Goal: Information Seeking & Learning: Find specific fact

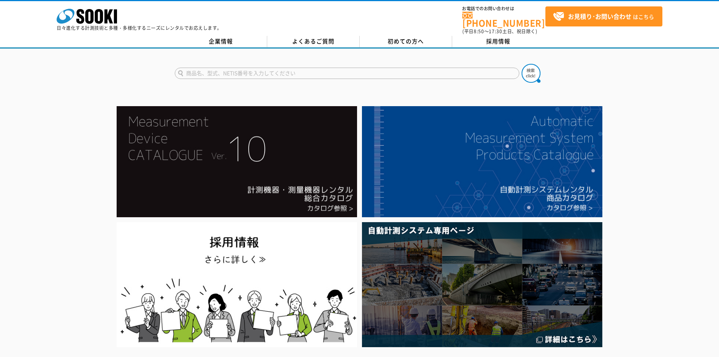
click at [258, 69] on input "text" at bounding box center [347, 73] width 345 height 11
type input "AD-3255"
click at [522, 64] on button at bounding box center [531, 73] width 19 height 19
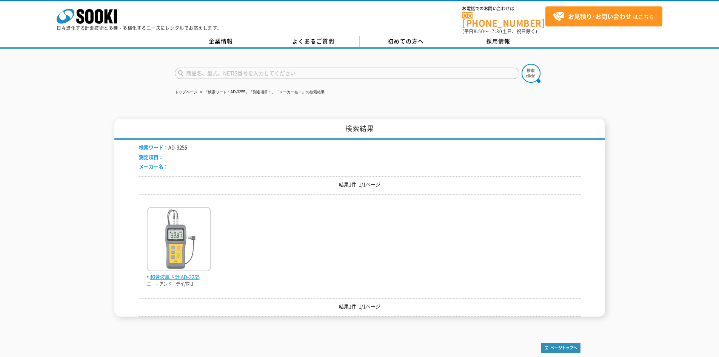
click at [183, 257] on img at bounding box center [179, 240] width 64 height 66
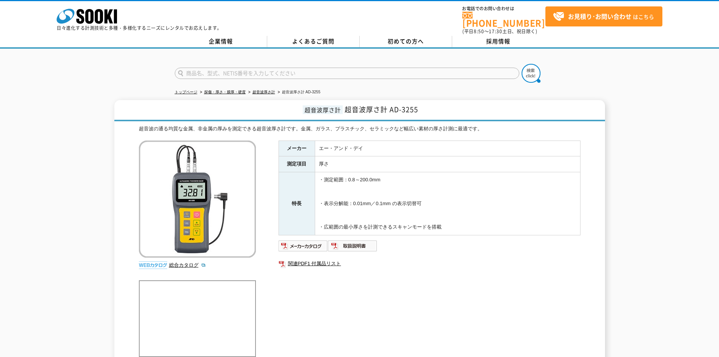
click at [244, 72] on input "text" at bounding box center [347, 73] width 345 height 11
type input "UDM-710A"
click at [522, 64] on button at bounding box center [531, 73] width 19 height 19
click at [43, 181] on div "超音波厚さ計 超音波厚さ計 AD-3255 超音波の通る均質な金属、非金属の厚みを測定できる超音波厚さ計です。金属、ガラス、プラスチック、セラミックなど幅広い…" at bounding box center [359, 238] width 719 height 276
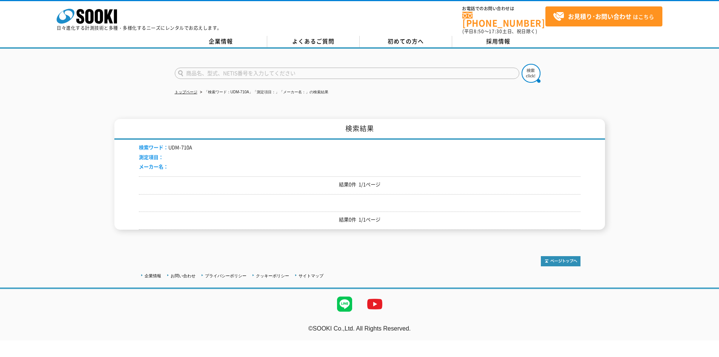
click at [187, 144] on li "検索ワード： UDM-710A" at bounding box center [165, 148] width 53 height 8
click at [136, 63] on div at bounding box center [359, 67] width 719 height 36
